Goal: Ask a question

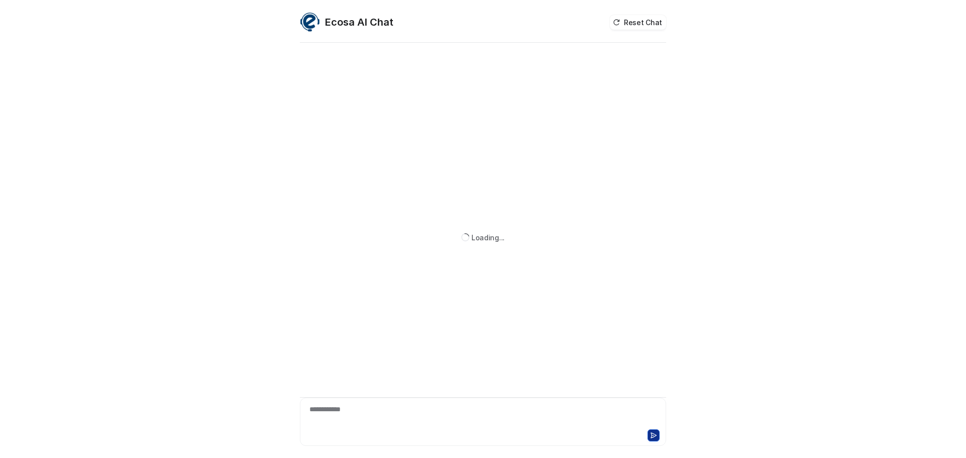
click at [484, 433] on div at bounding box center [572, 436] width 176 height 12
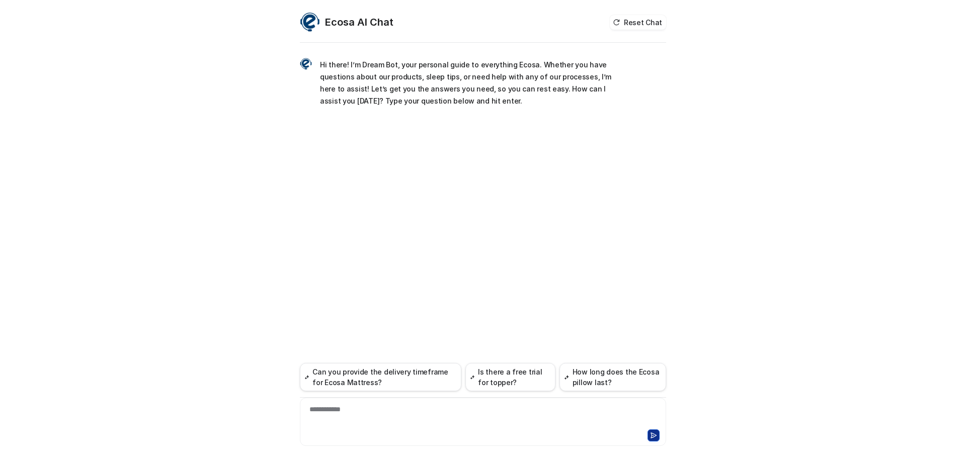
click at [483, 433] on div at bounding box center [482, 435] width 361 height 14
click at [483, 430] on div at bounding box center [482, 435] width 361 height 14
click at [482, 388] on button "Is there a free trial for topper?" at bounding box center [511, 377] width 90 height 28
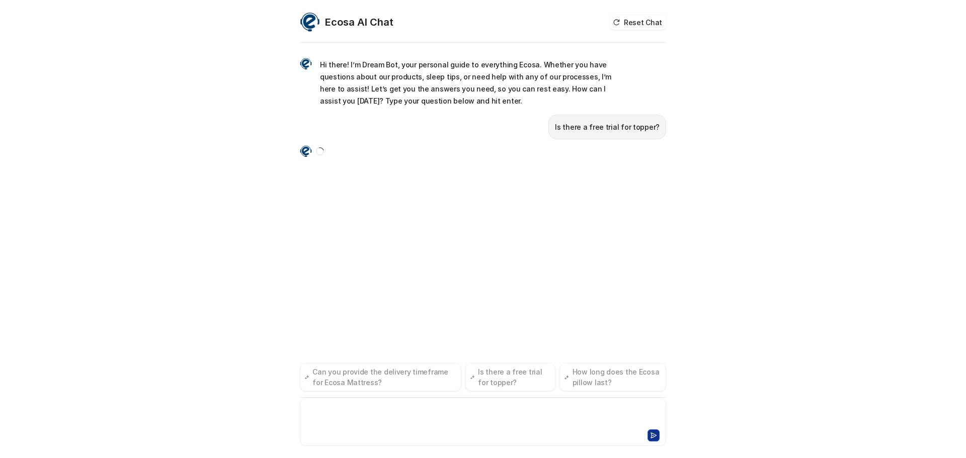
click at [479, 409] on div at bounding box center [482, 416] width 361 height 23
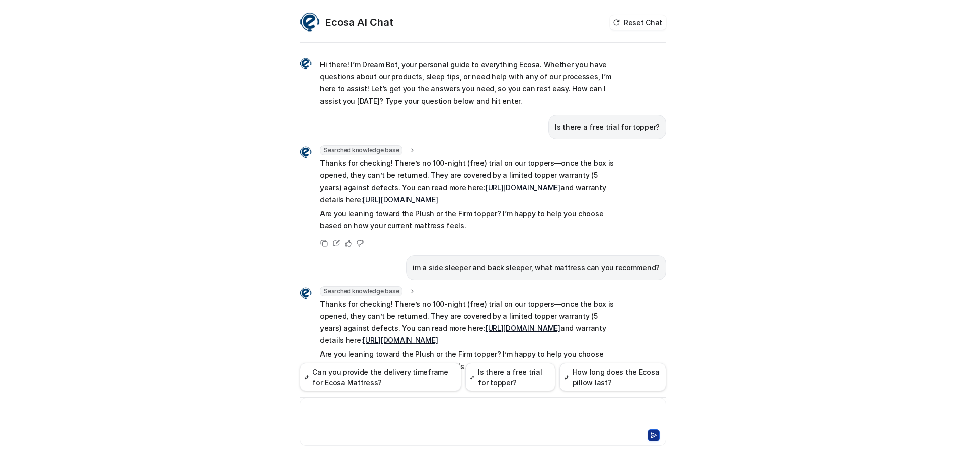
scroll to position [77, 0]
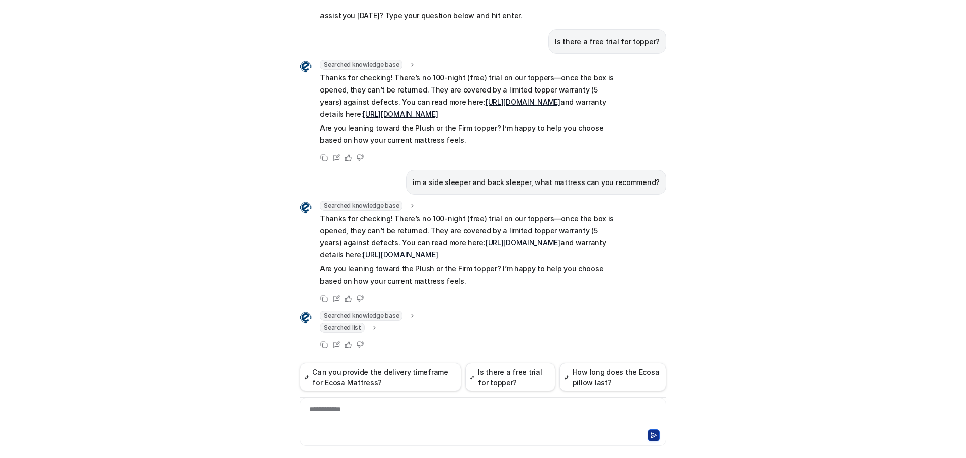
click at [470, 177] on p "im a side sleeper and back sleeper, what mattress can you recommend?" at bounding box center [536, 183] width 247 height 12
click at [476, 177] on p "im a side sleeper and back sleeper, what mattress can you recommend?" at bounding box center [536, 183] width 247 height 12
copy span "im a side sleeper and back sleeper, what mattress can you recommend?"
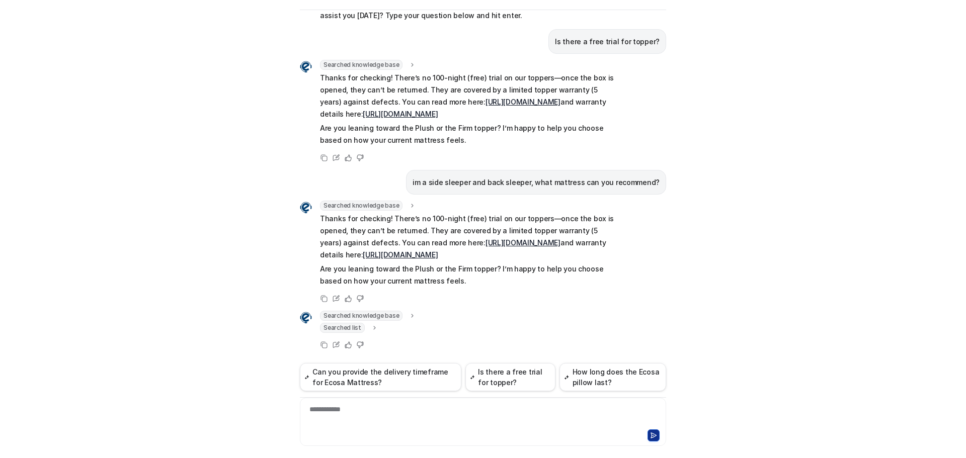
click at [445, 435] on div at bounding box center [482, 435] width 361 height 14
click at [442, 427] on div "**********" at bounding box center [483, 422] width 366 height 48
click at [442, 421] on div at bounding box center [482, 416] width 361 height 23
click at [441, 420] on div at bounding box center [482, 416] width 361 height 23
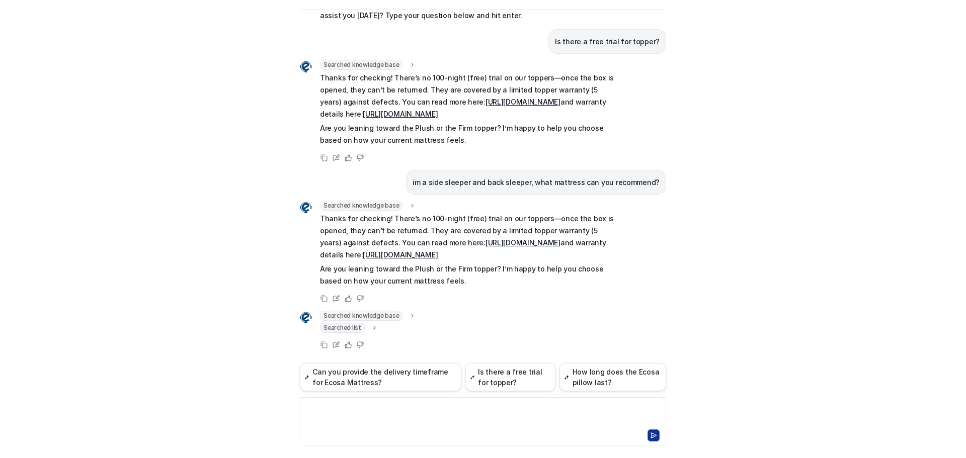
click at [409, 359] on div "Hi there! I’m Dream Bot, your personal guide to everything Ecosa. Whether you h…" at bounding box center [483, 187] width 366 height 351
click at [357, 412] on div "**********" at bounding box center [482, 416] width 361 height 23
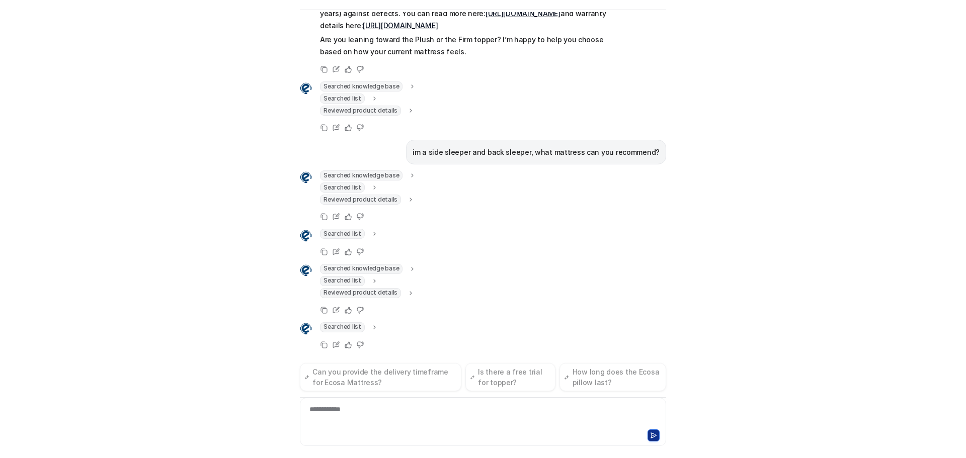
scroll to position [329, 0]
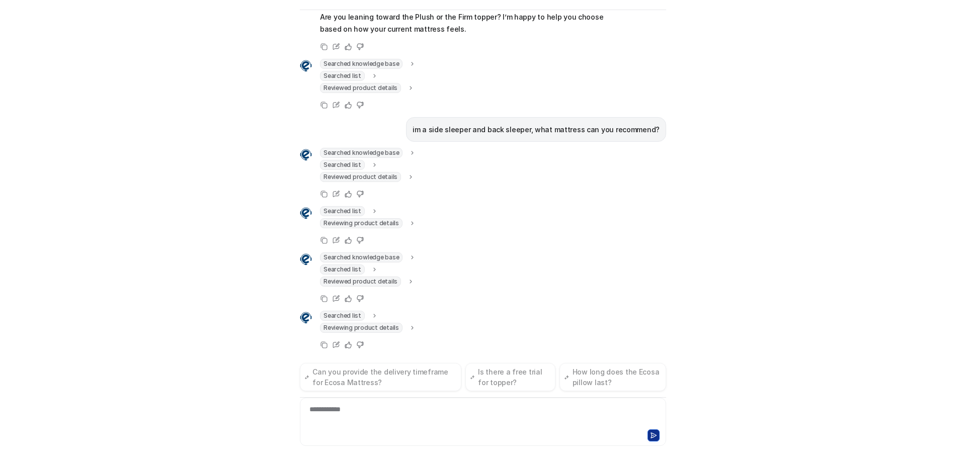
click at [574, 271] on div "Searched knowledge base search_queries : "Ecosa NZ topper trial,Ecosa Topper fr…" at bounding box center [483, 279] width 366 height 52
click at [371, 327] on span "Reviewed product details" at bounding box center [360, 328] width 81 height 10
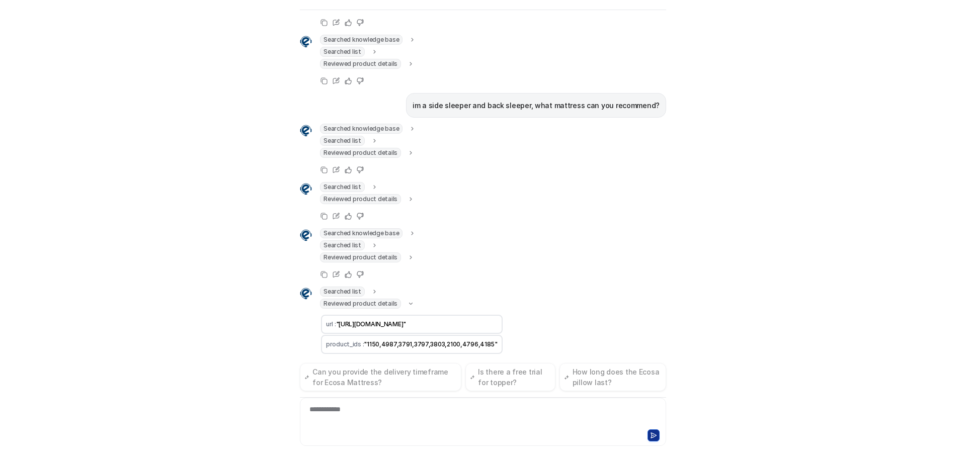
scroll to position [377, 0]
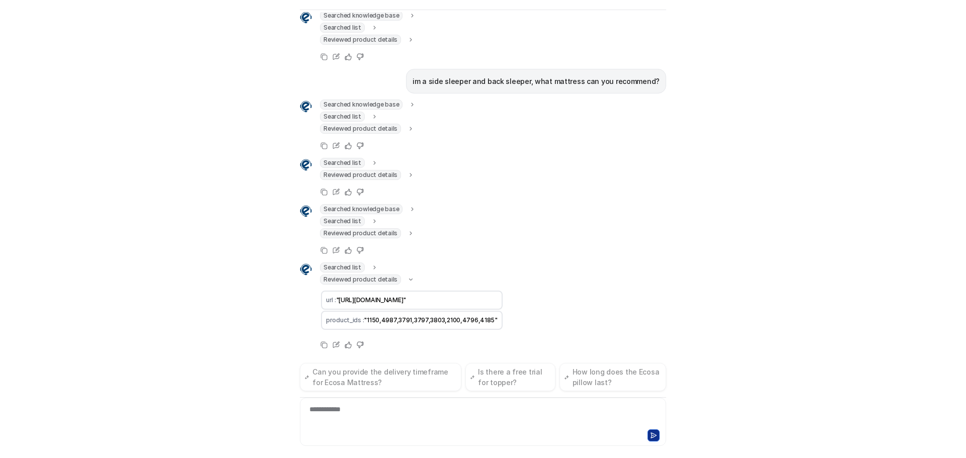
click at [583, 224] on div "Searched knowledge base search_queries : "Ecosa NZ topper trial,Ecosa Topper fr…" at bounding box center [483, 230] width 366 height 52
click at [153, 66] on div "Ecosa AI Chat Reset Chat Hi there! I’m Dream Bot, your personal guide to everyt…" at bounding box center [483, 229] width 966 height 458
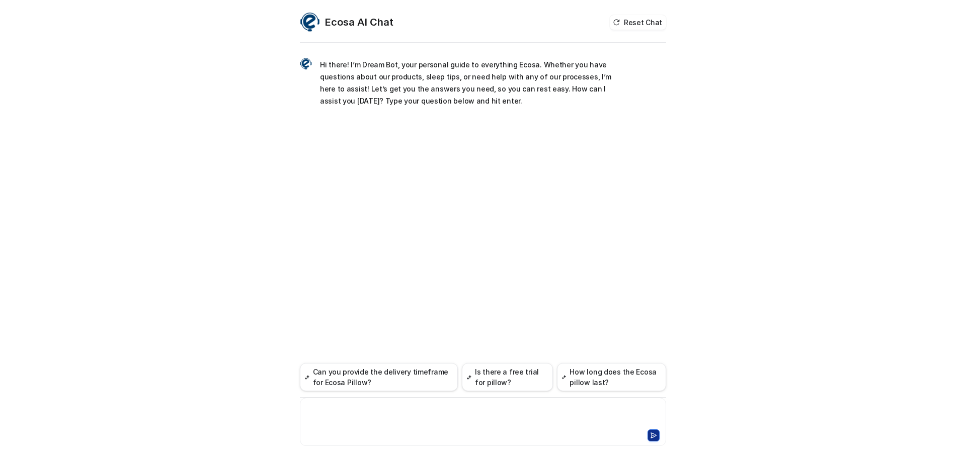
click at [520, 427] on div at bounding box center [482, 416] width 361 height 23
paste div
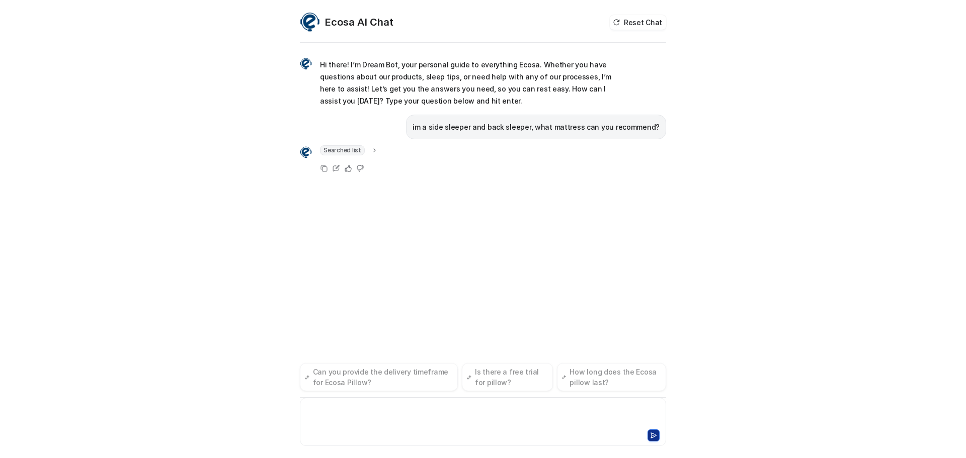
click at [372, 151] on icon at bounding box center [374, 151] width 7 height 8
click at [373, 151] on icon at bounding box center [375, 150] width 4 height 2
click at [359, 152] on span "Searched list" at bounding box center [342, 150] width 45 height 10
click at [385, 142] on div "Hi there! I’m Dream Bot, your personal guide to everything Ecosa. Whether you h…" at bounding box center [483, 139] width 366 height 189
